Goal: Find specific page/section: Find specific page/section

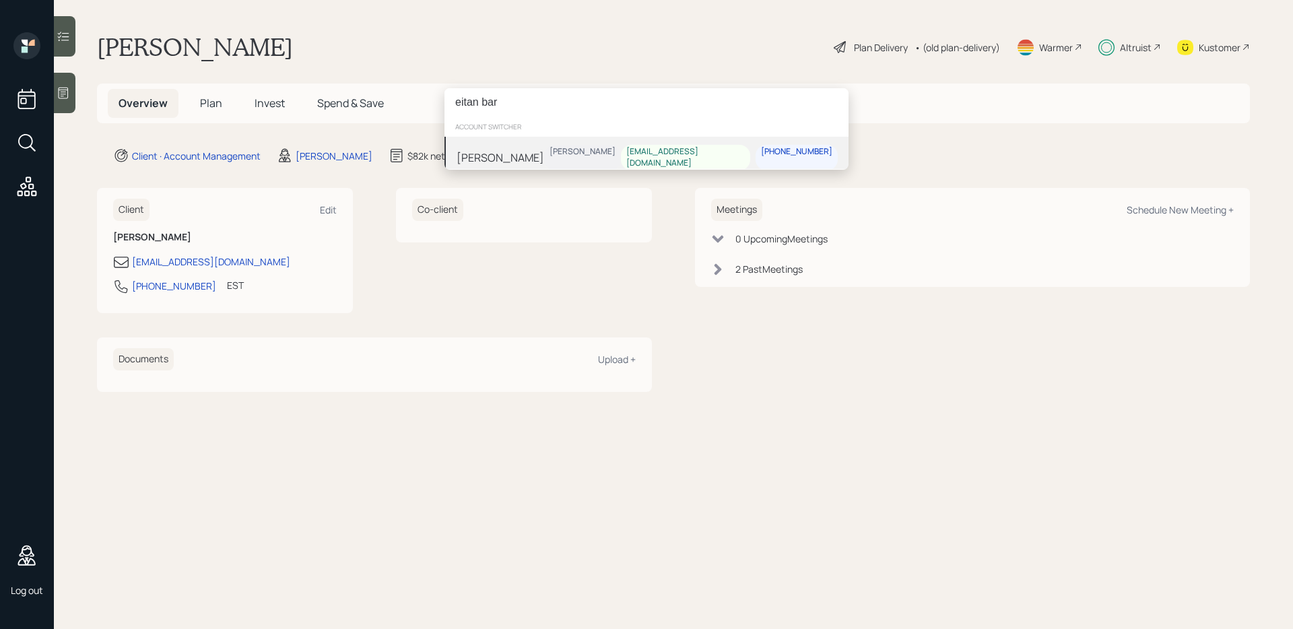
type input "eitan bar"
